Goal: Navigation & Orientation: Find specific page/section

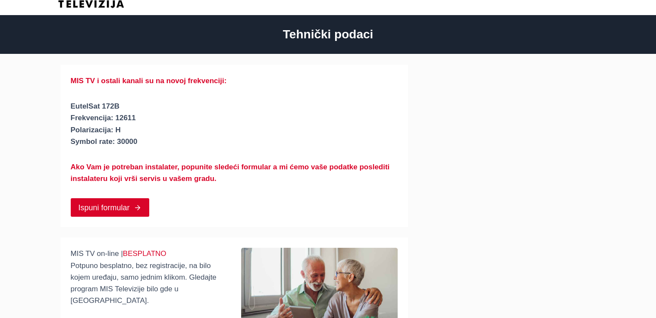
scroll to position [43, 0]
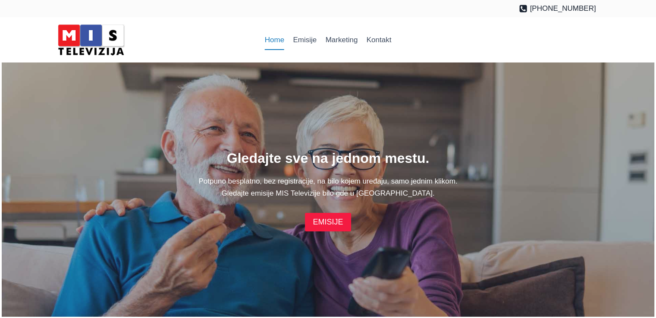
click at [343, 219] on link "EMISIJE" at bounding box center [328, 222] width 46 height 19
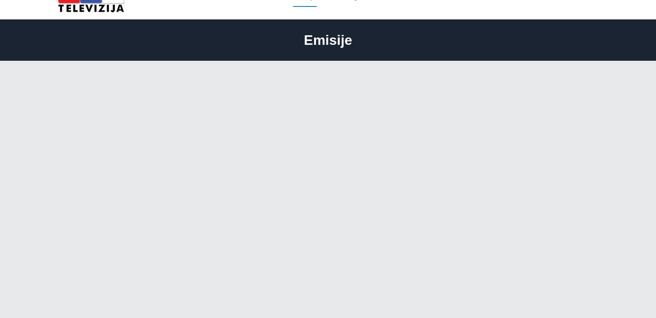
scroll to position [43, 0]
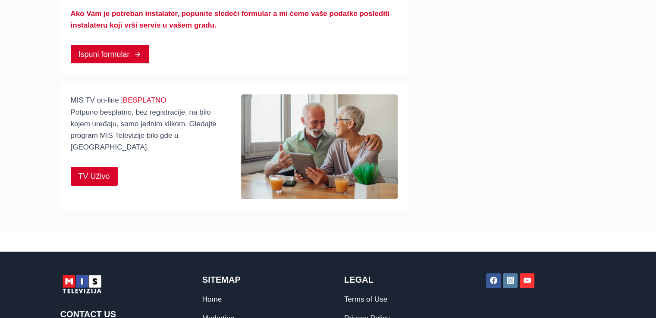
scroll to position [173, 0]
